Goal: Find specific page/section: Find specific page/section

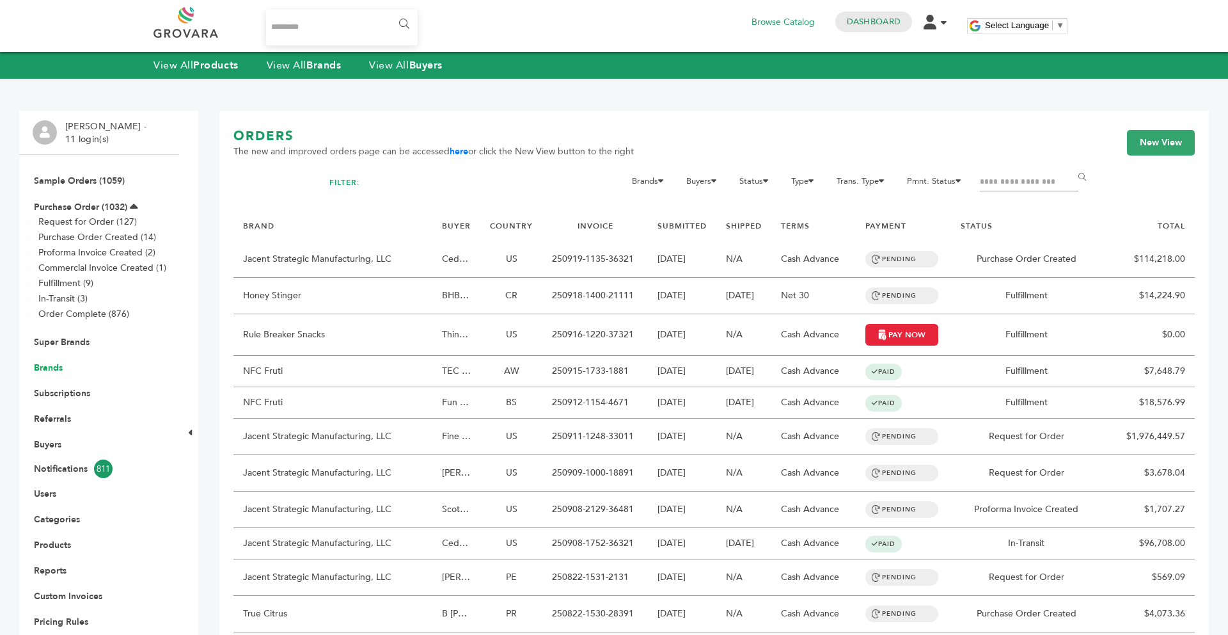
click at [60, 370] on link "Brands" at bounding box center [48, 367] width 29 height 12
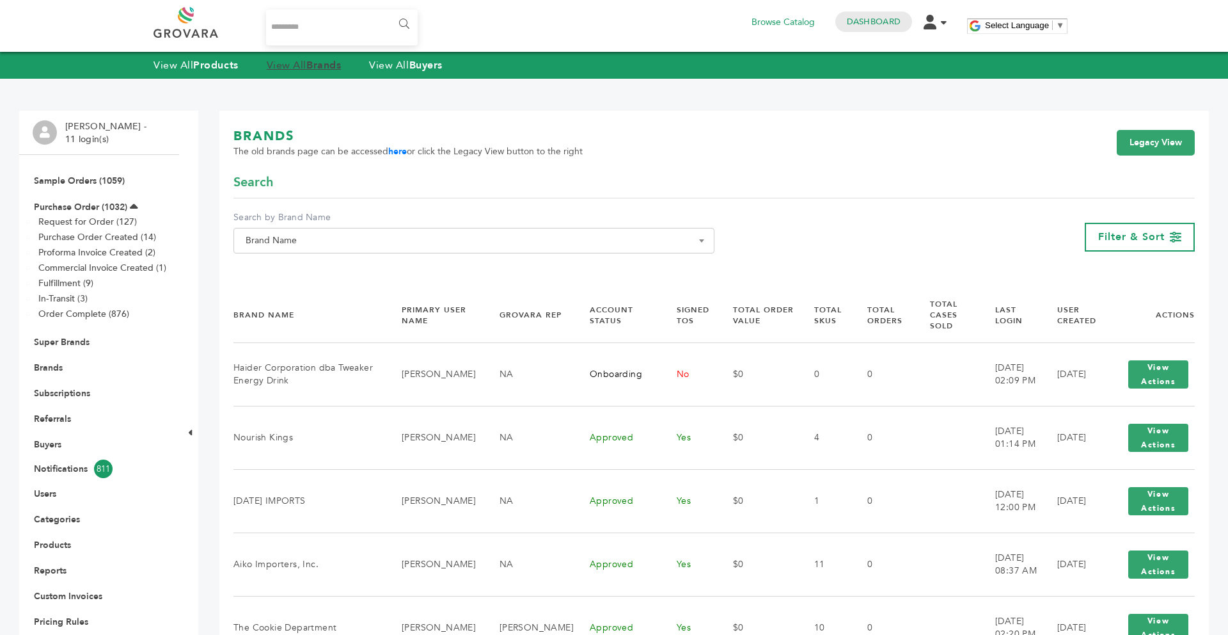
click at [328, 67] on strong "Brands" at bounding box center [323, 65] width 35 height 14
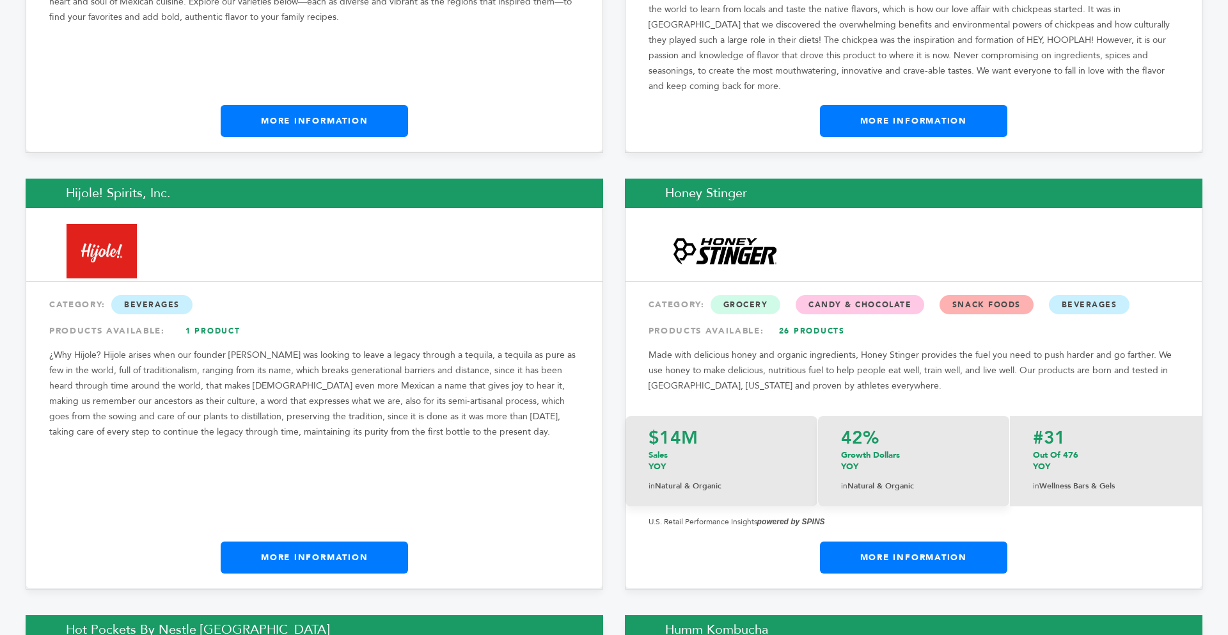
scroll to position [9221, 0]
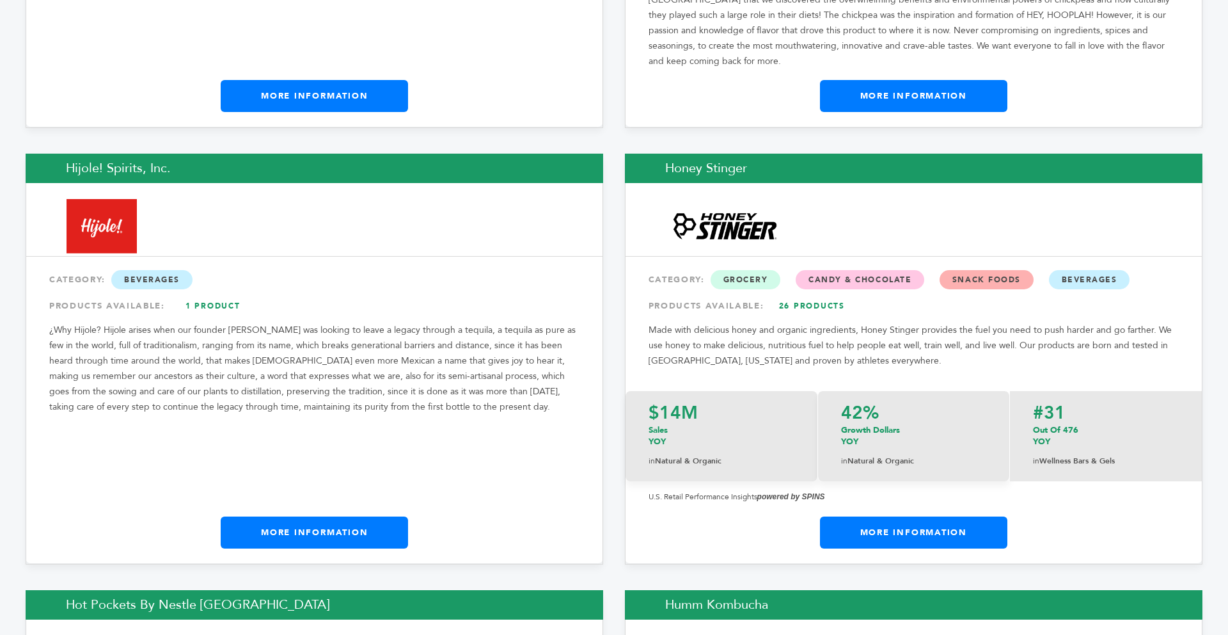
click at [377, 516] on link "More Information" at bounding box center [314, 532] width 187 height 32
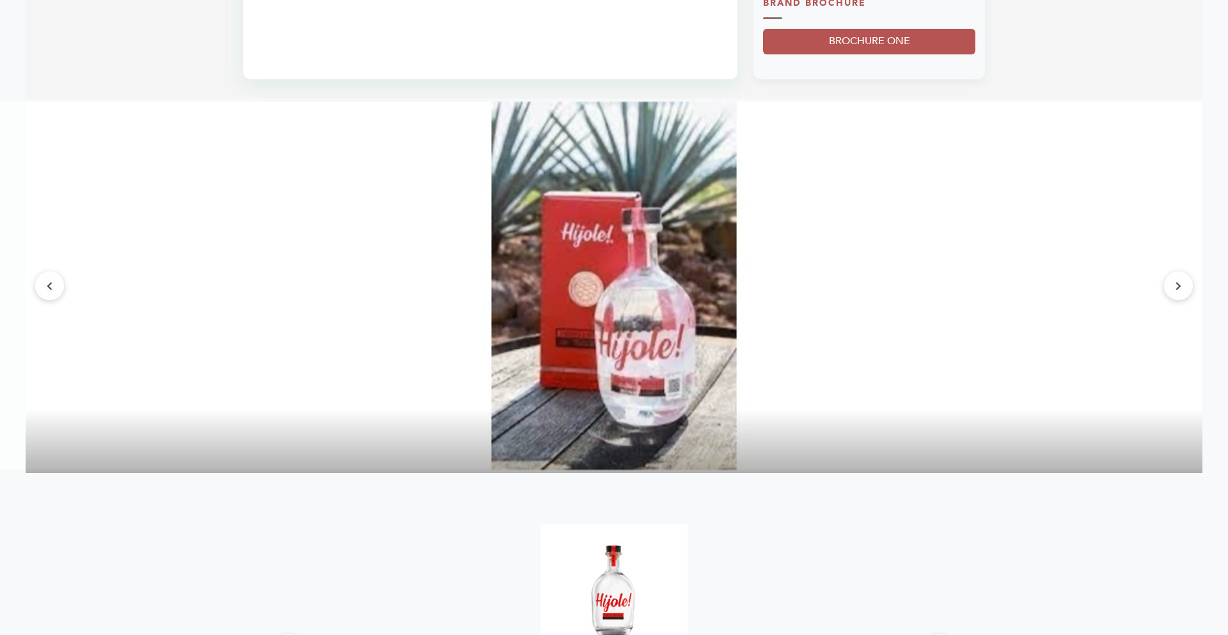
scroll to position [1177, 0]
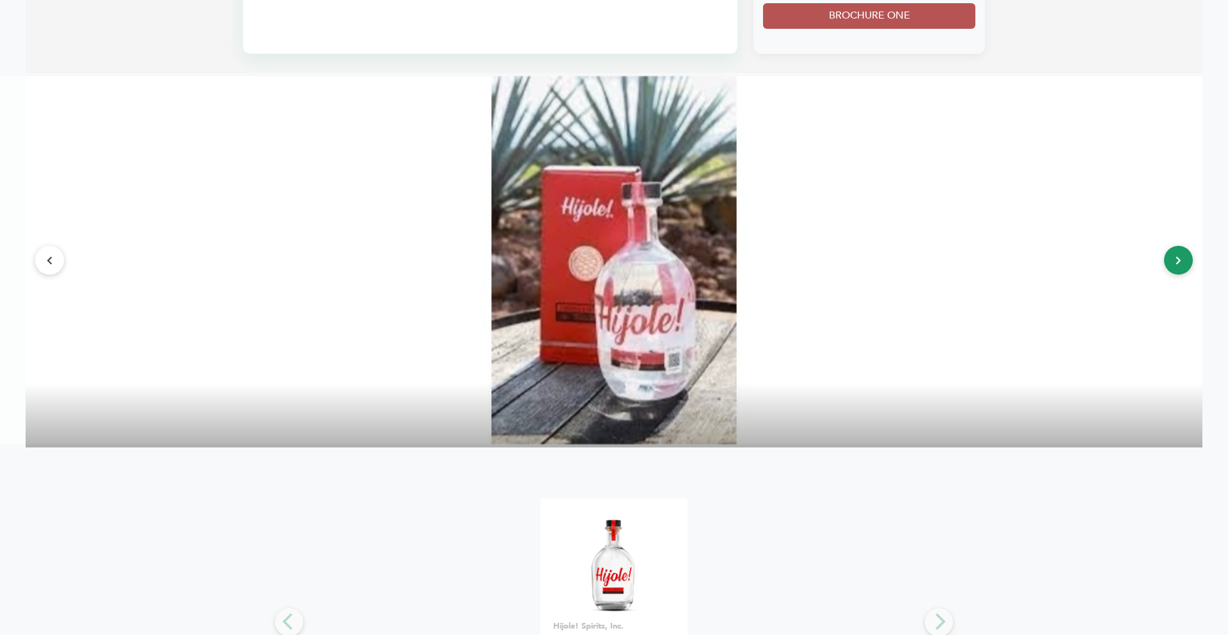
click at [1171, 262] on button at bounding box center [1178, 260] width 29 height 29
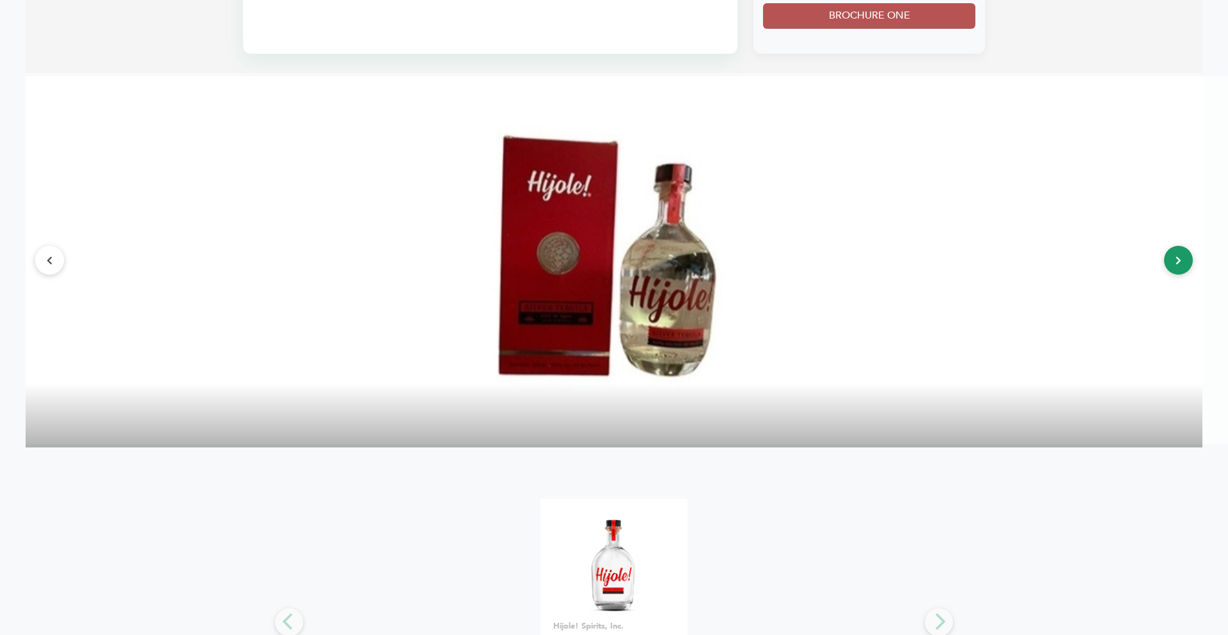
click at [1171, 262] on button at bounding box center [1178, 260] width 29 height 29
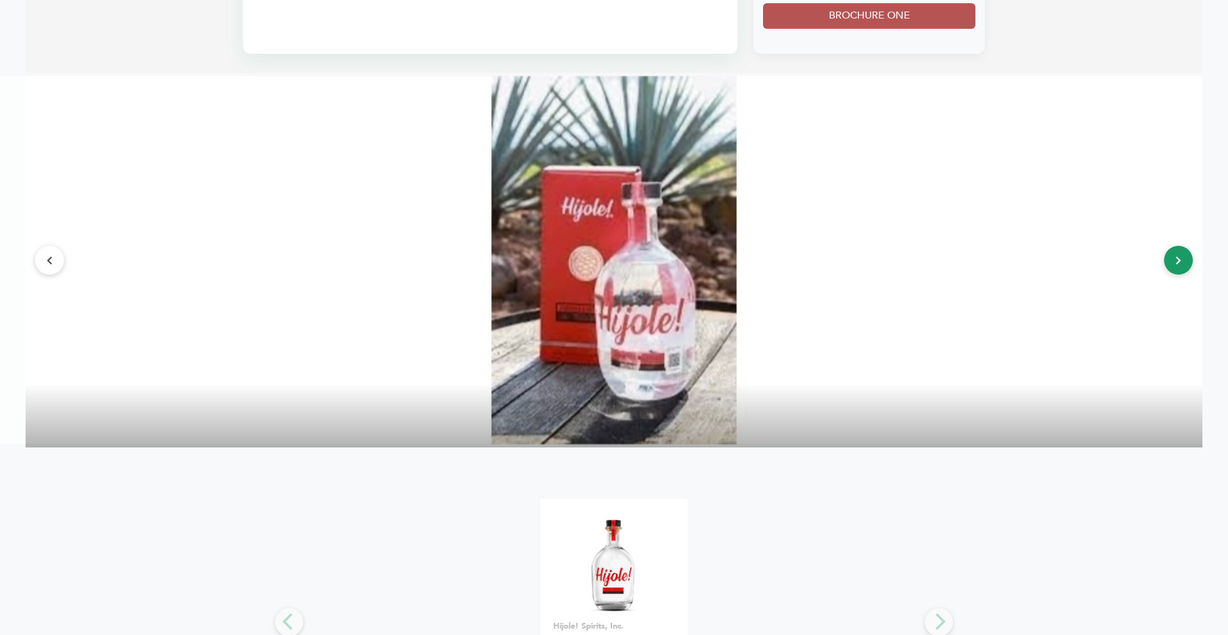
click at [1171, 262] on button at bounding box center [1178, 260] width 29 height 29
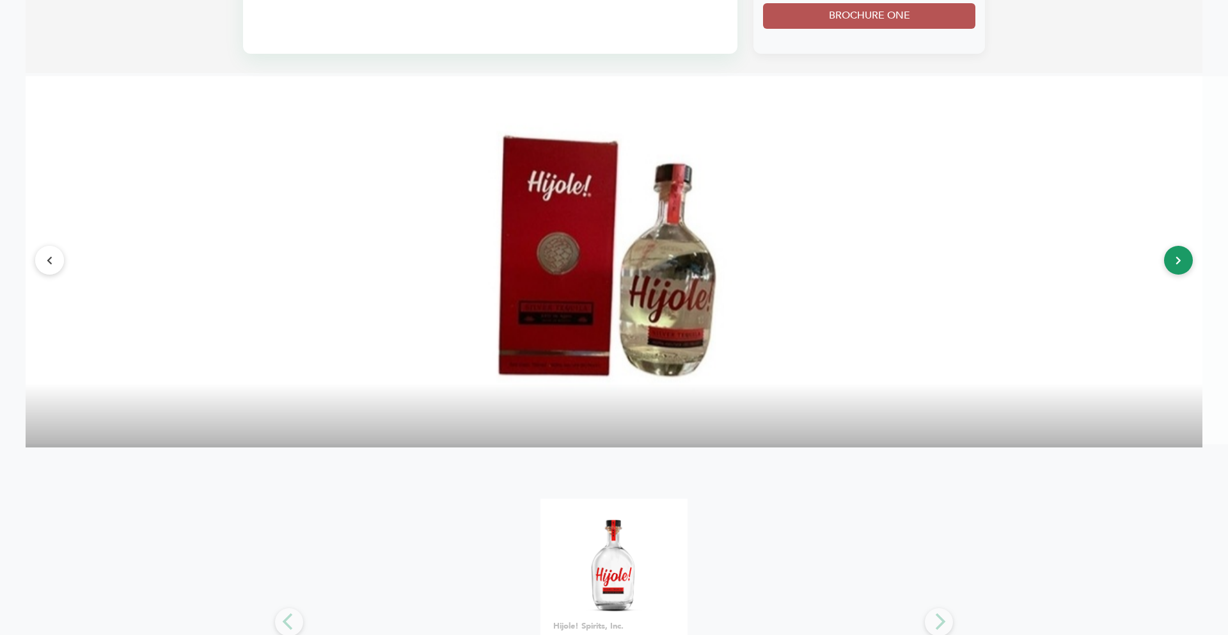
click at [1171, 262] on button at bounding box center [1178, 260] width 29 height 29
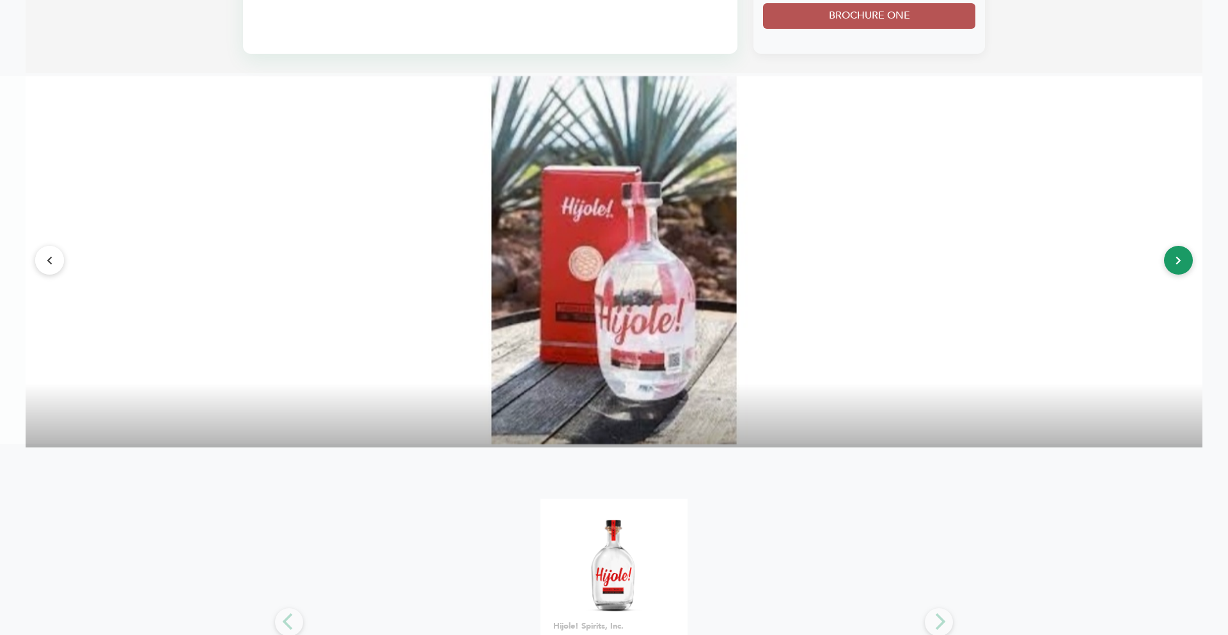
click at [1175, 266] on button at bounding box center [1178, 260] width 29 height 29
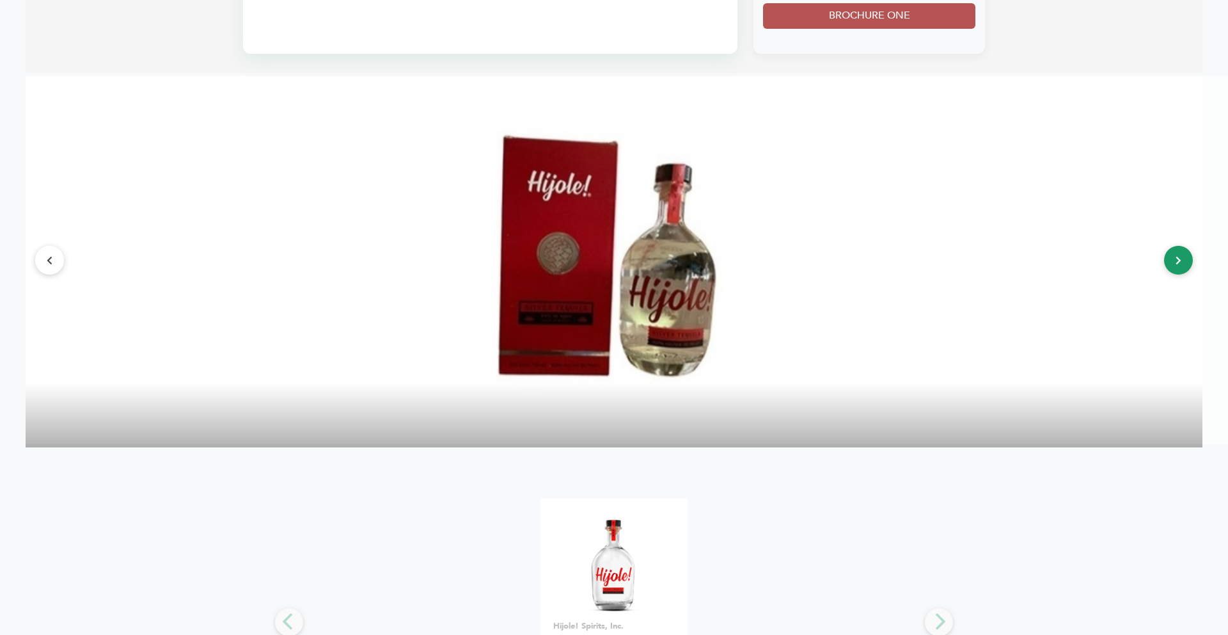
click at [1186, 269] on button at bounding box center [1178, 260] width 29 height 29
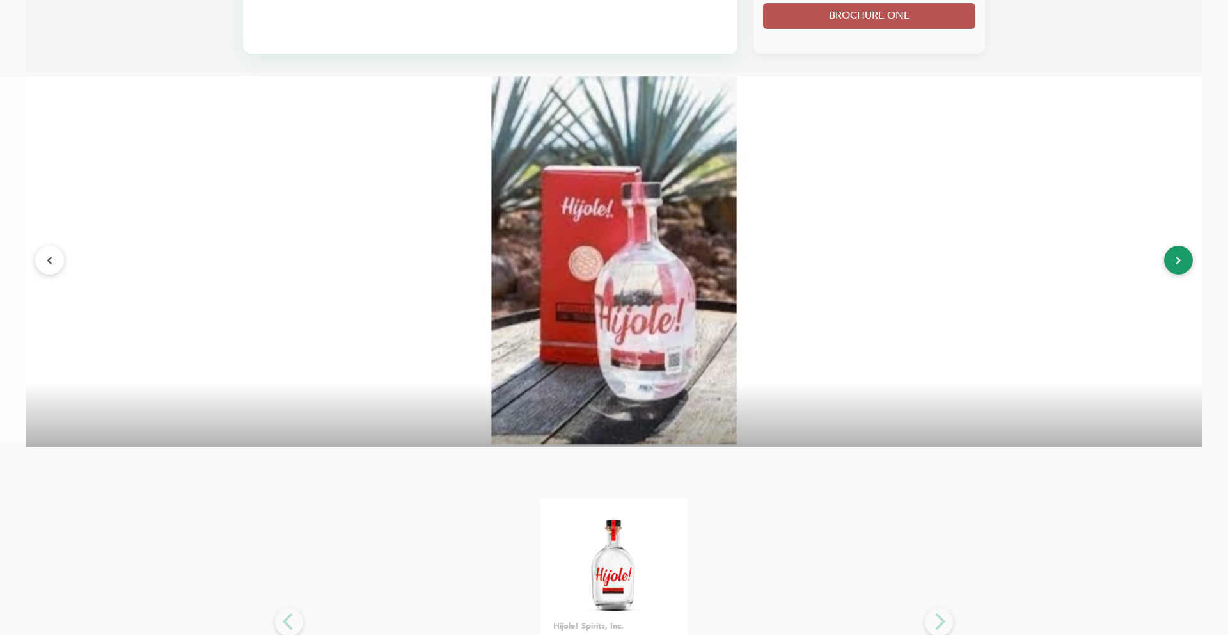
click at [1186, 269] on button at bounding box center [1178, 260] width 29 height 29
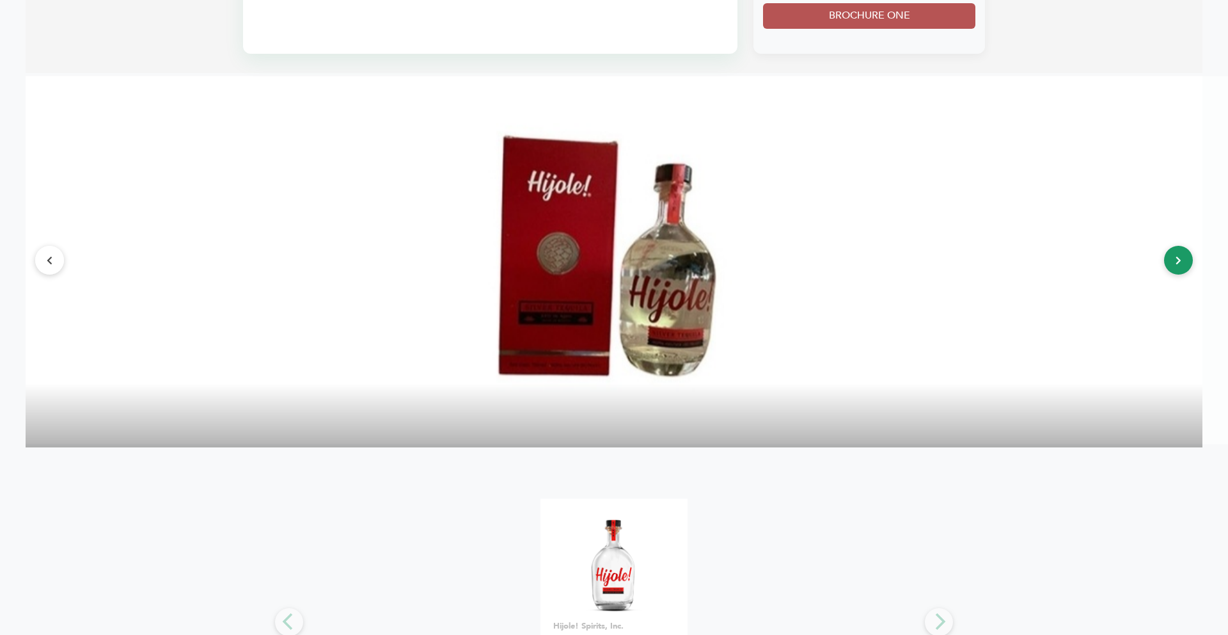
click at [1186, 269] on button at bounding box center [1178, 260] width 29 height 29
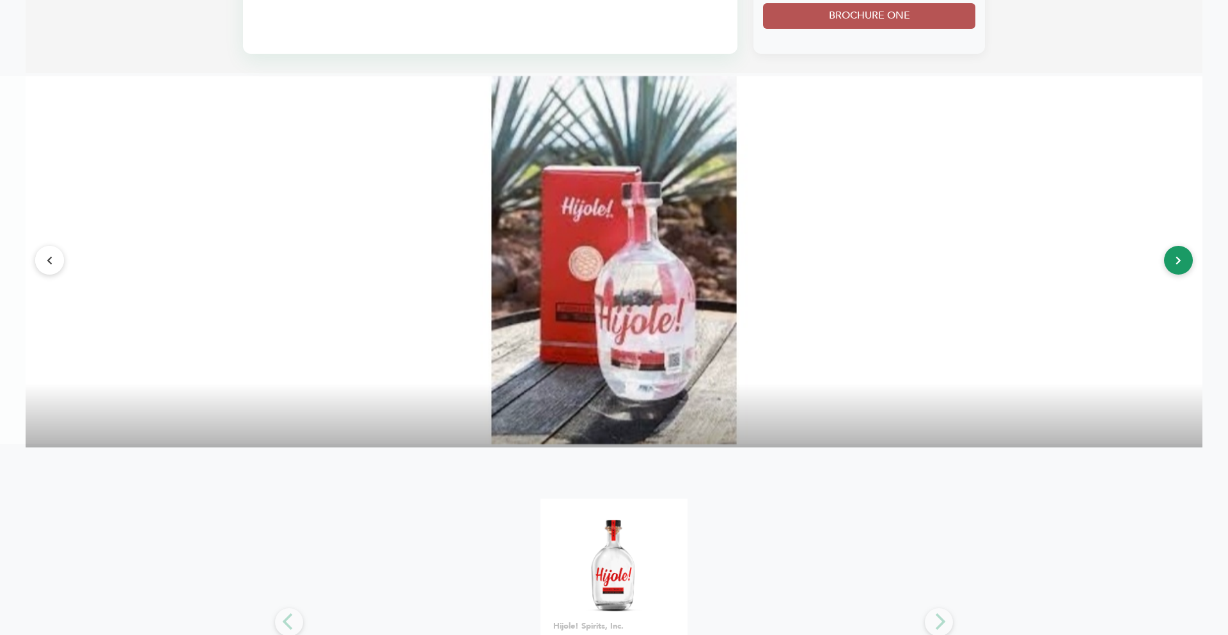
click at [1186, 269] on button at bounding box center [1178, 260] width 29 height 29
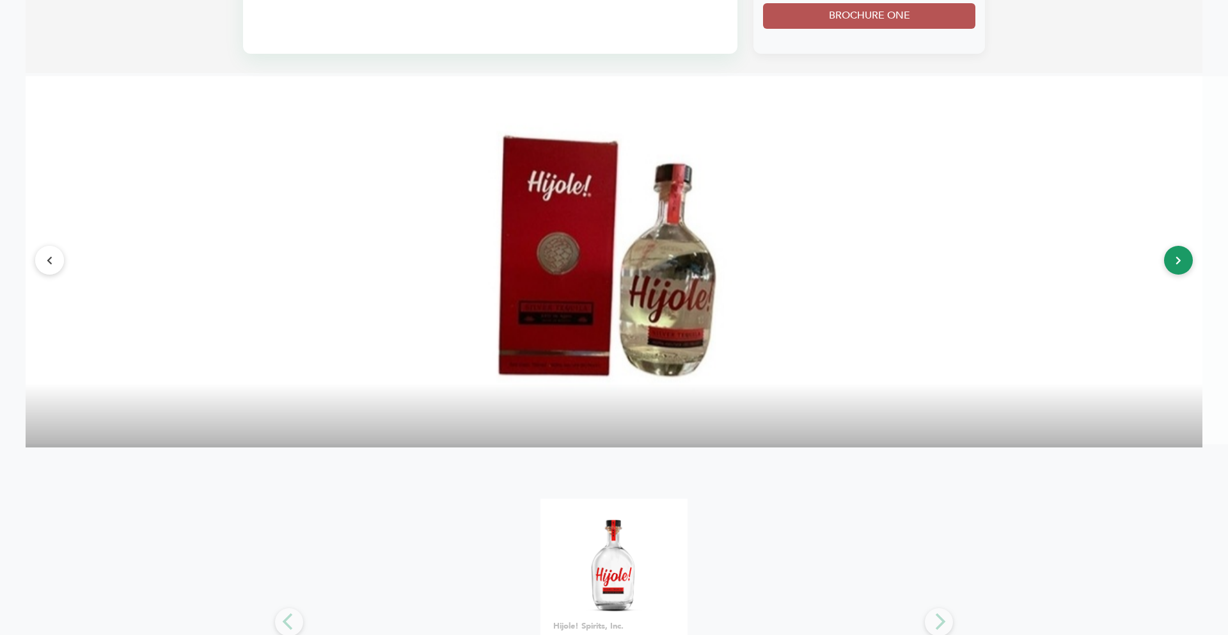
click at [1185, 269] on button at bounding box center [1178, 260] width 29 height 29
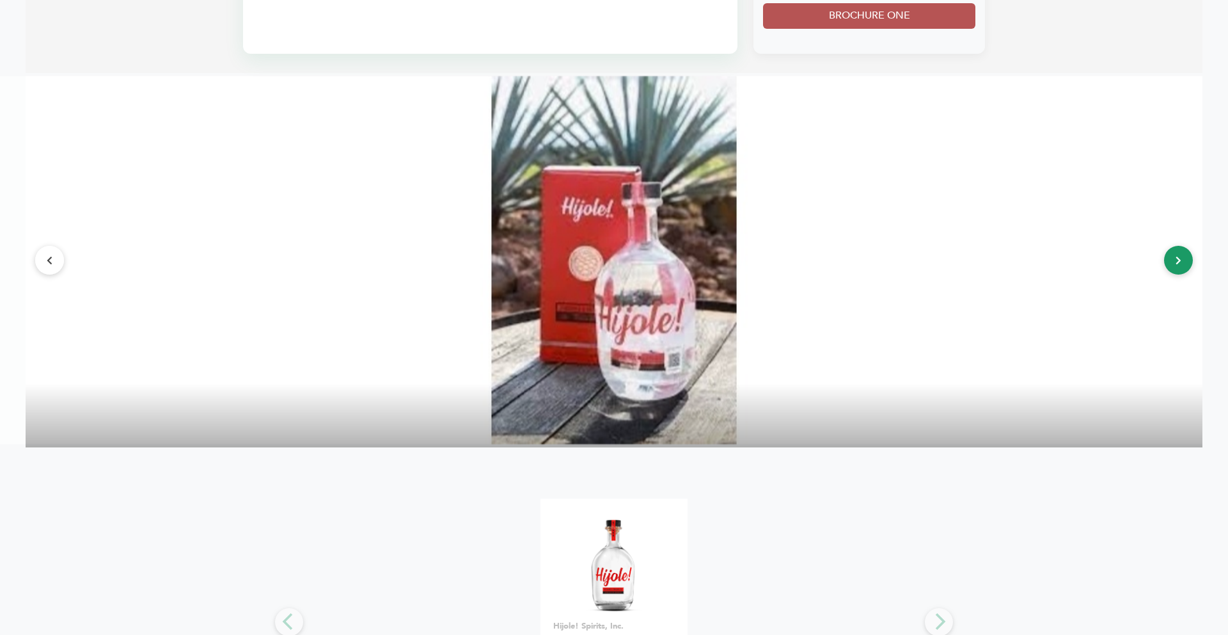
click at [1186, 269] on button at bounding box center [1178, 260] width 29 height 29
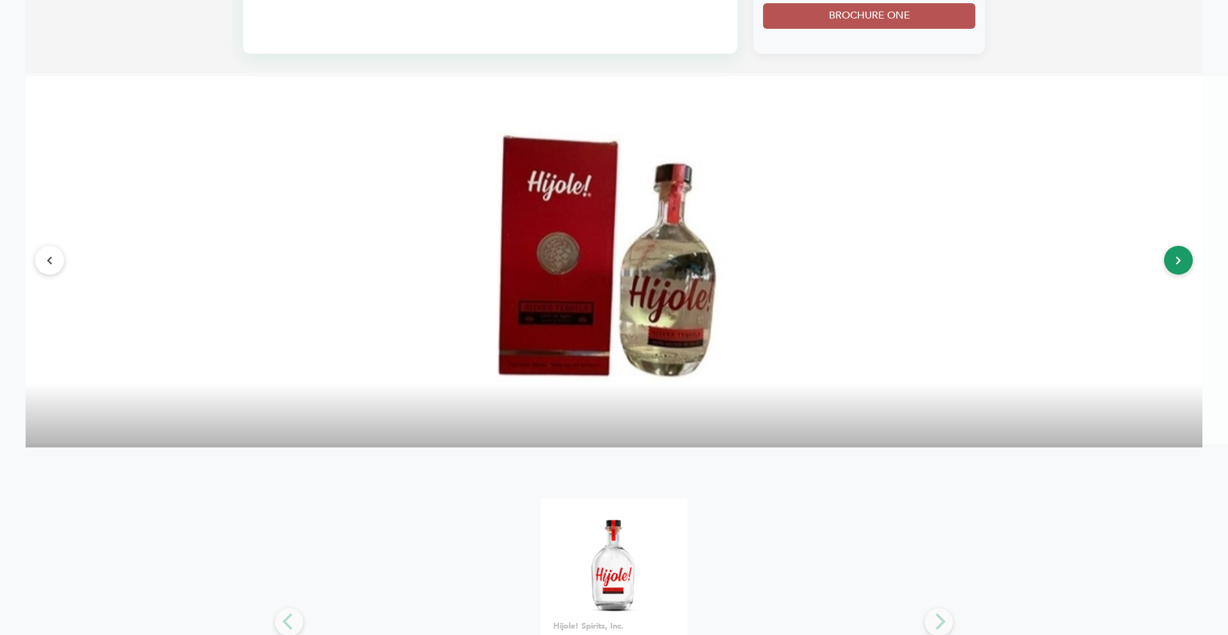
click at [1183, 273] on button at bounding box center [1178, 260] width 29 height 29
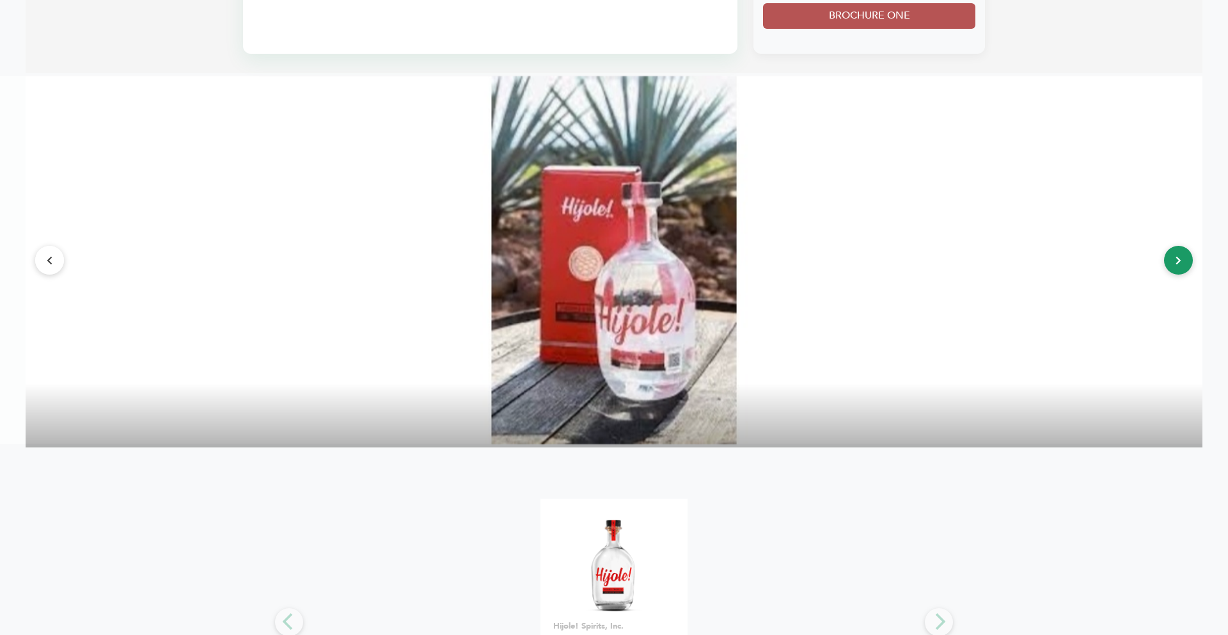
click at [1183, 273] on button at bounding box center [1178, 260] width 29 height 29
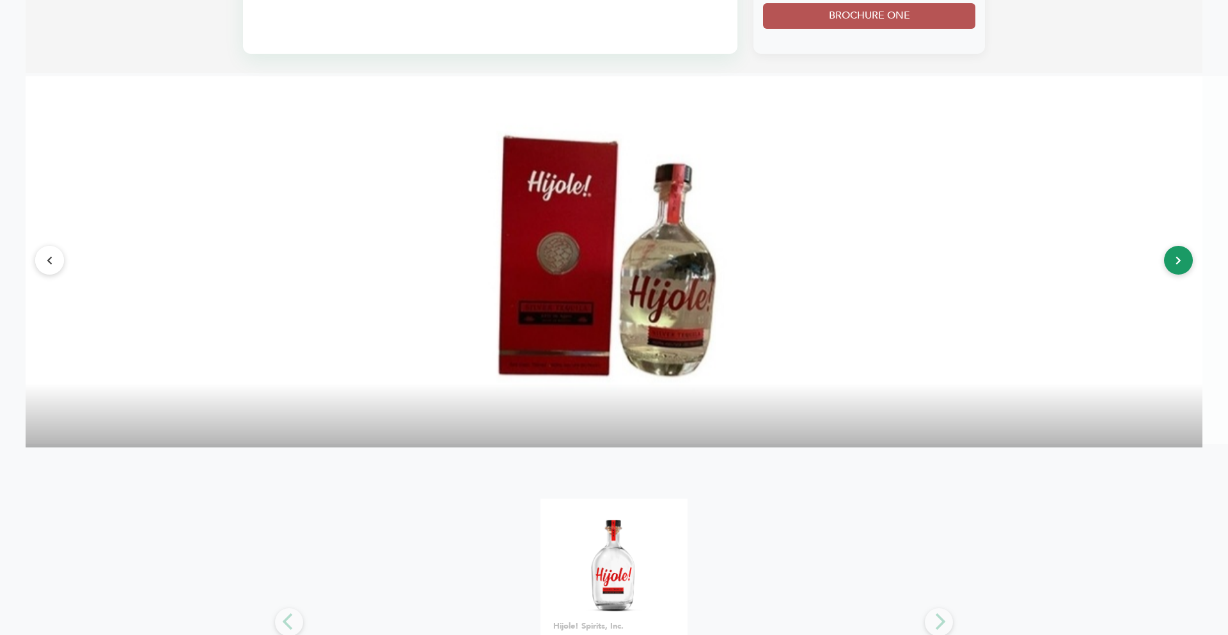
click at [1183, 273] on button at bounding box center [1178, 260] width 29 height 29
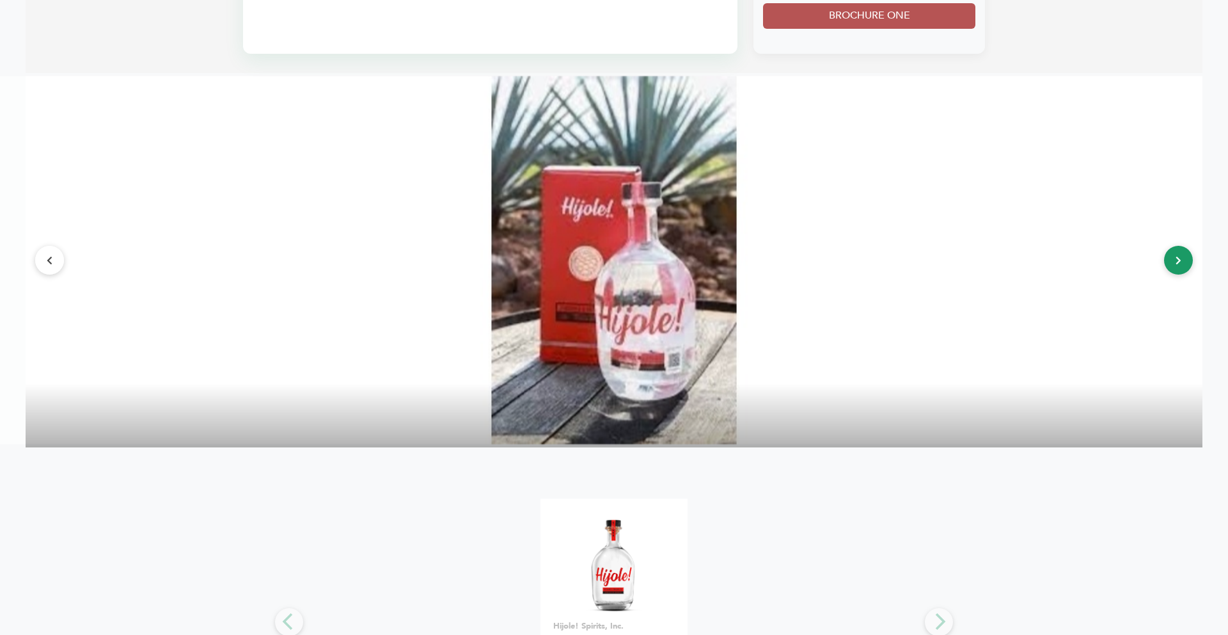
click at [1183, 273] on button at bounding box center [1178, 260] width 29 height 29
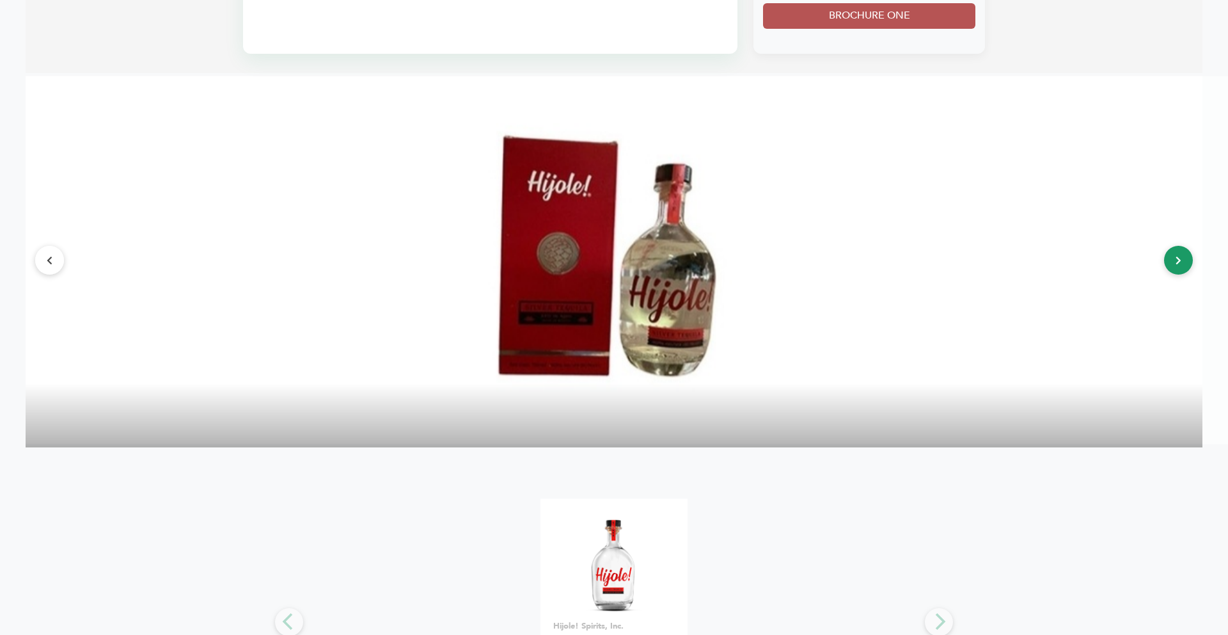
click at [1183, 273] on button at bounding box center [1178, 260] width 29 height 29
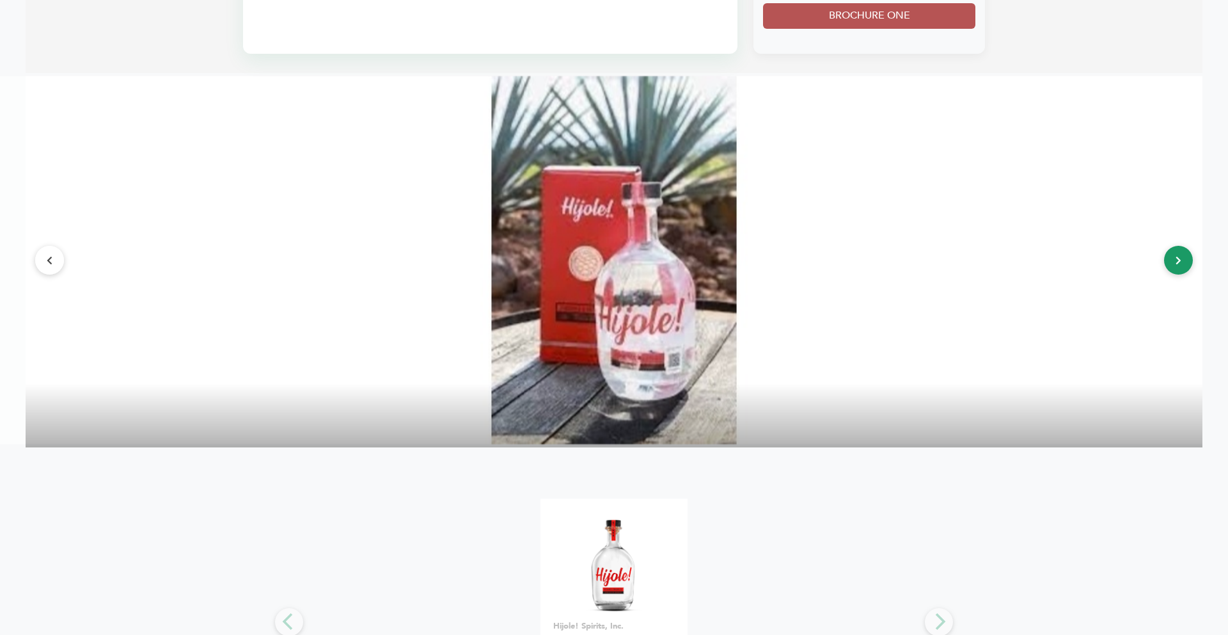
click at [1183, 273] on button at bounding box center [1178, 260] width 29 height 29
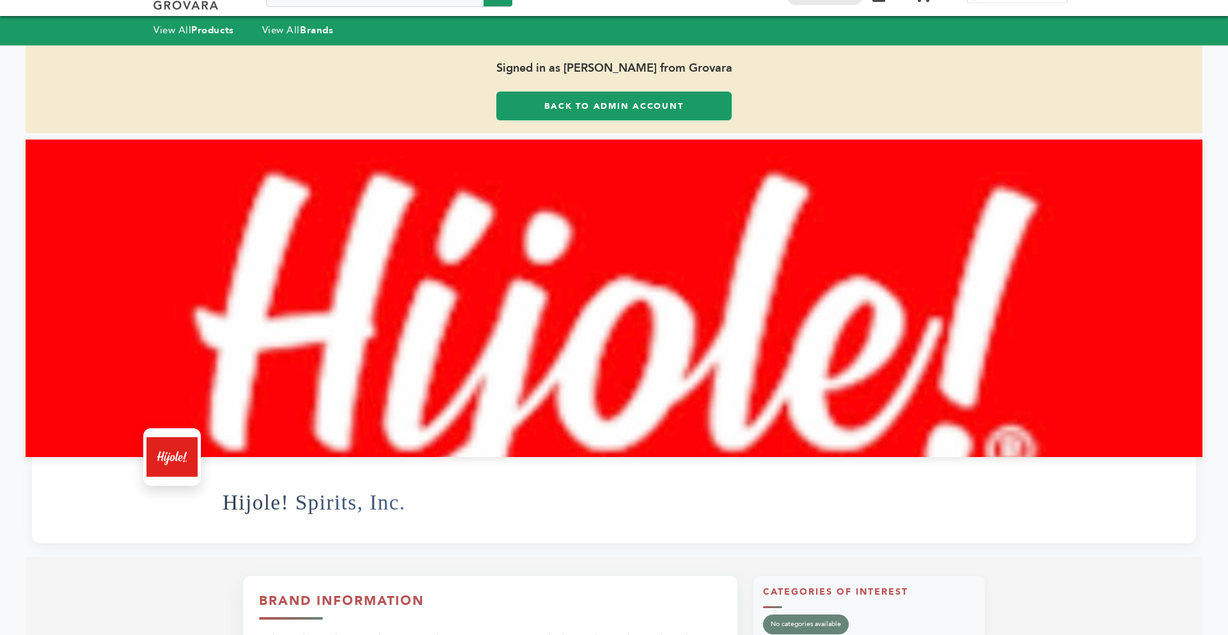
scroll to position [0, 0]
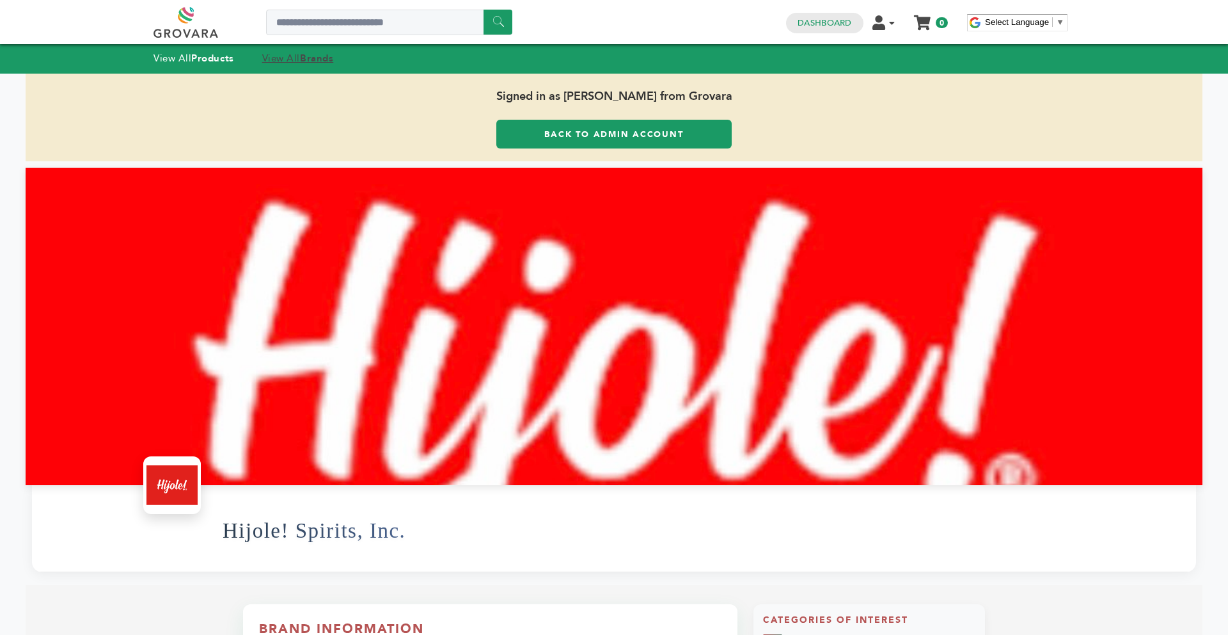
click at [323, 62] on strong "Brands" at bounding box center [316, 58] width 33 height 13
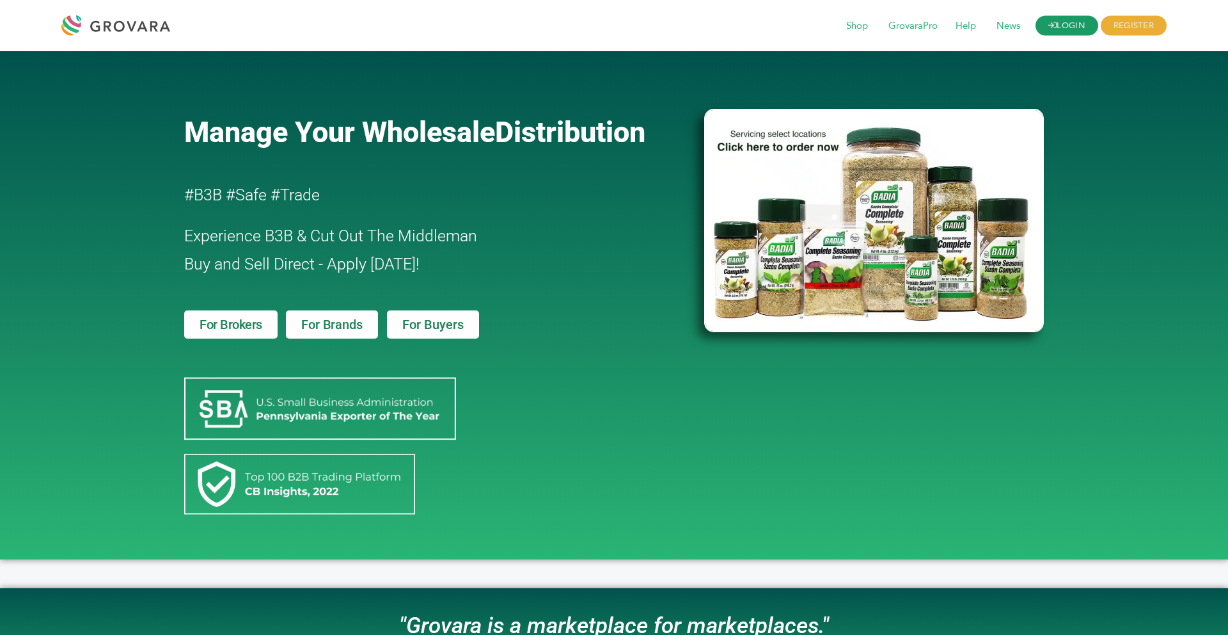
click at [1053, 29] on link "LOGIN" at bounding box center [1067, 26] width 63 height 20
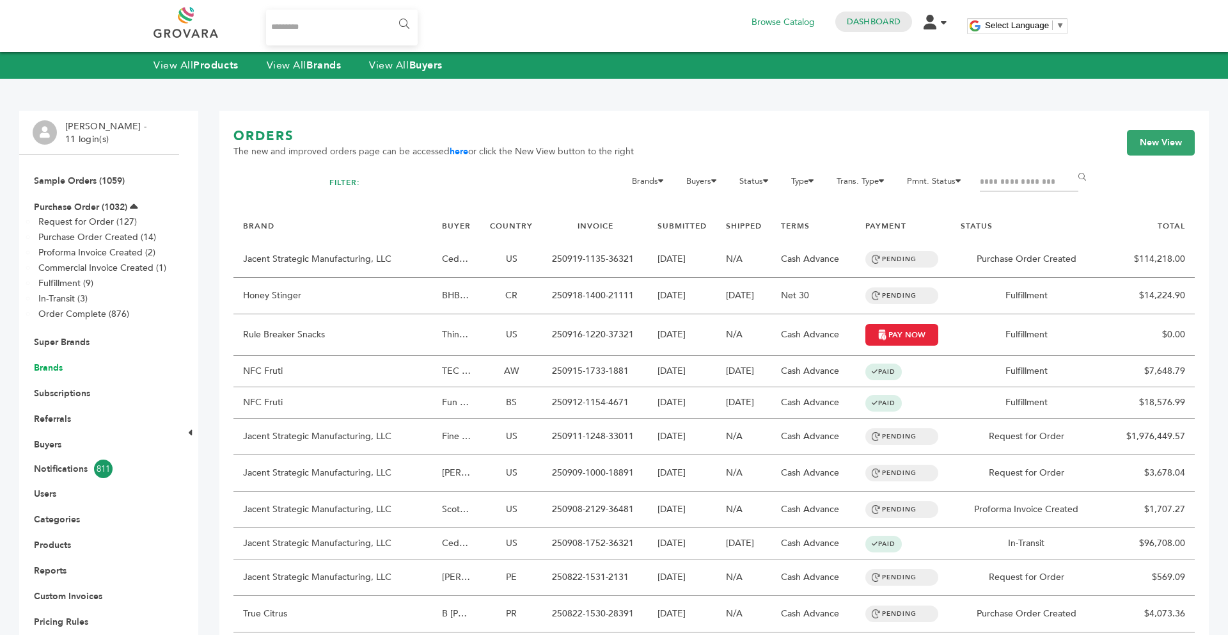
click at [52, 365] on link "Brands" at bounding box center [48, 367] width 29 height 12
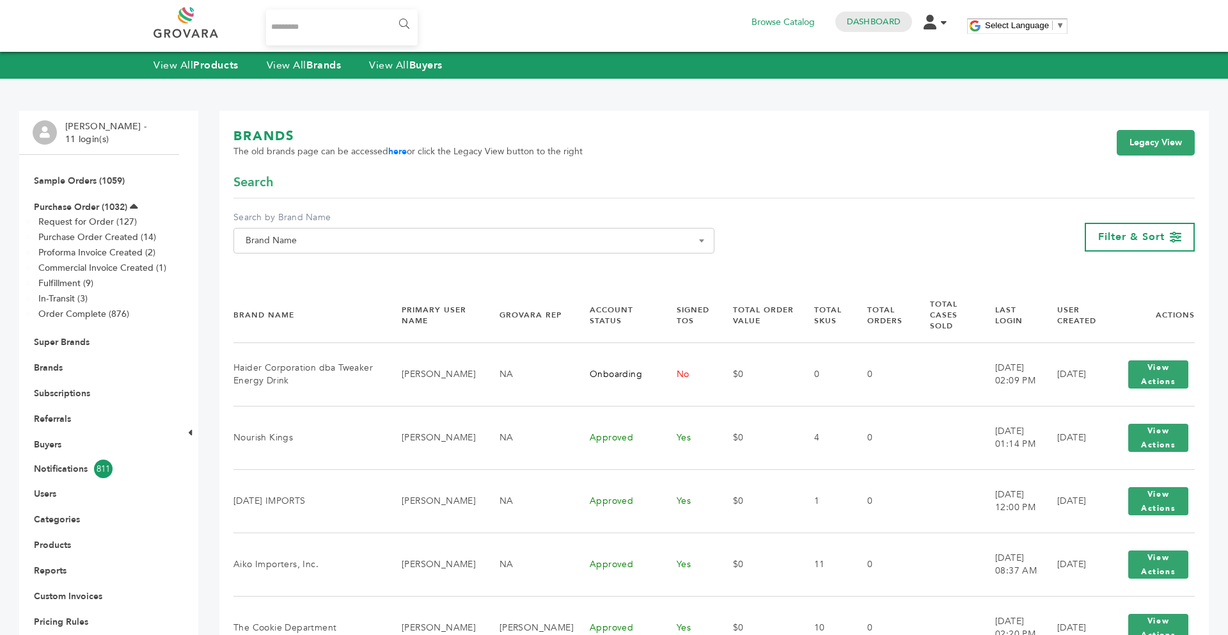
click at [400, 245] on span "Brand Name" at bounding box center [474, 241] width 467 height 18
click at [346, 280] on li "Please enter 2 or more characters" at bounding box center [474, 285] width 480 height 22
click at [340, 265] on input "Search" at bounding box center [474, 264] width 475 height 16
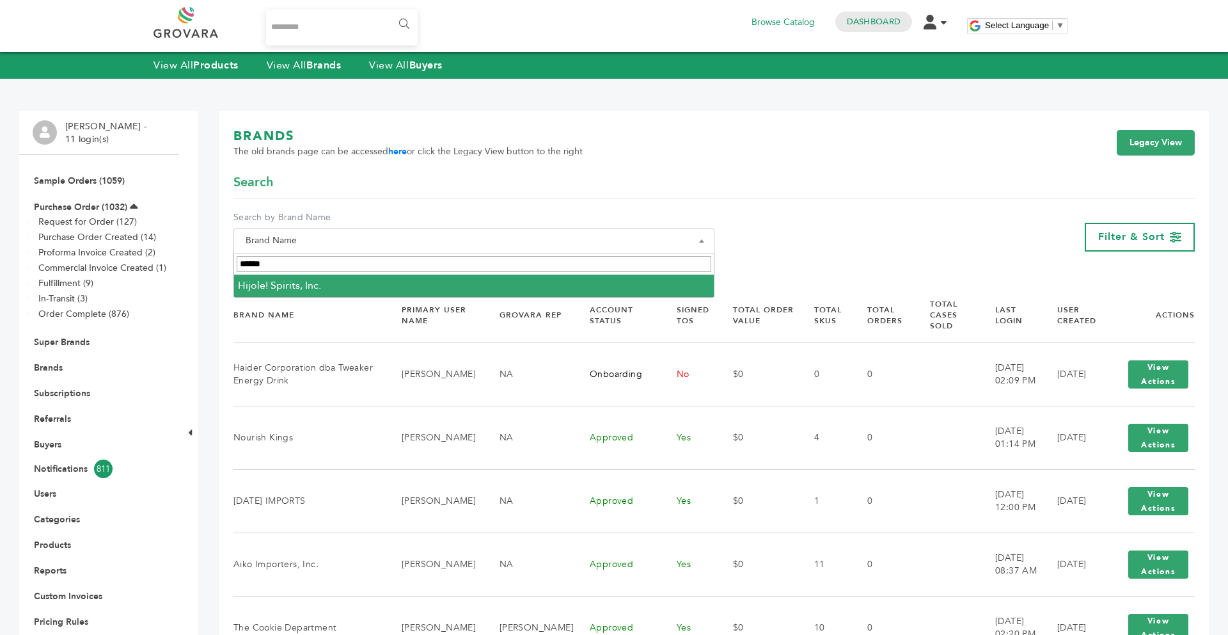
type input "******"
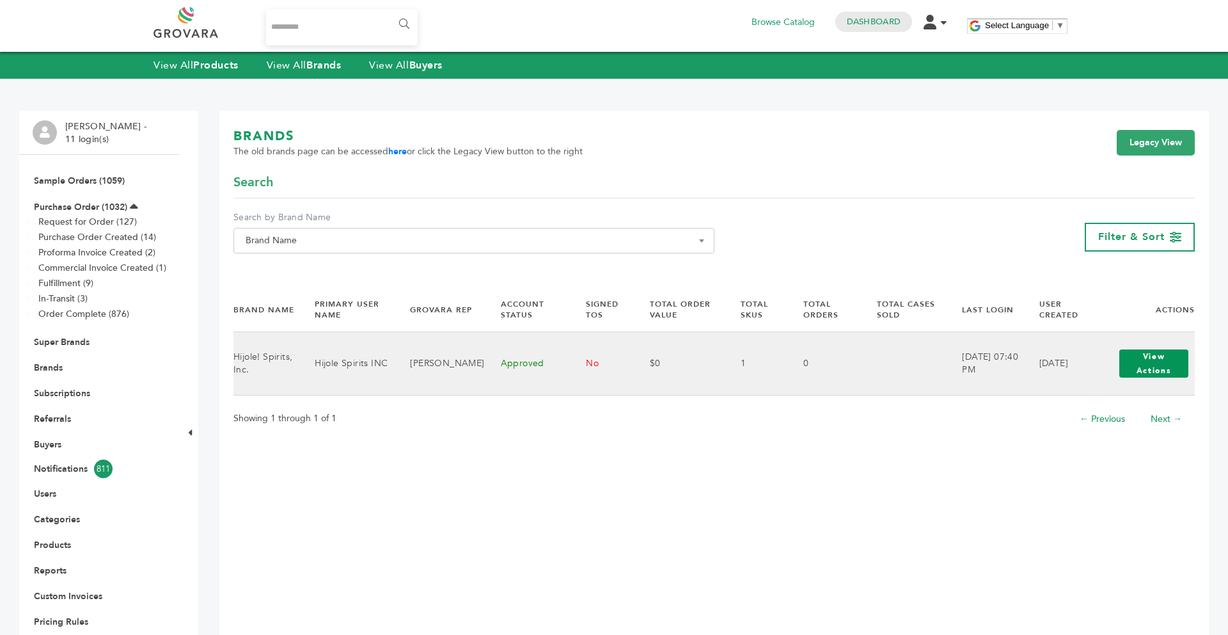
click at [1131, 360] on button "View Actions" at bounding box center [1154, 363] width 69 height 28
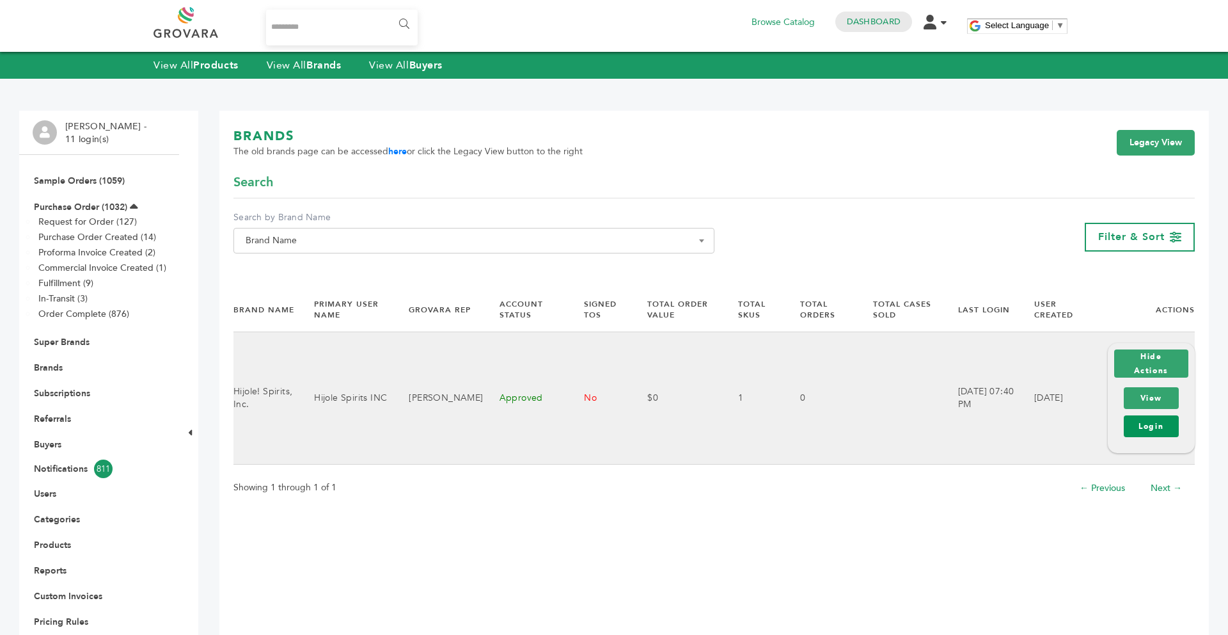
click at [1134, 427] on link "Login" at bounding box center [1151, 426] width 55 height 22
